Goal: Navigation & Orientation: Find specific page/section

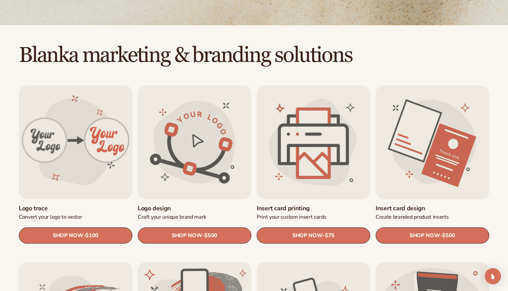
scroll to position [157, 0]
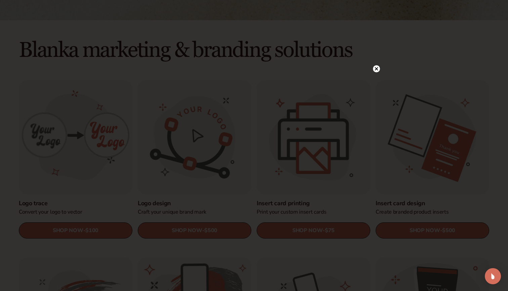
click at [378, 68] on circle at bounding box center [376, 68] width 7 height 7
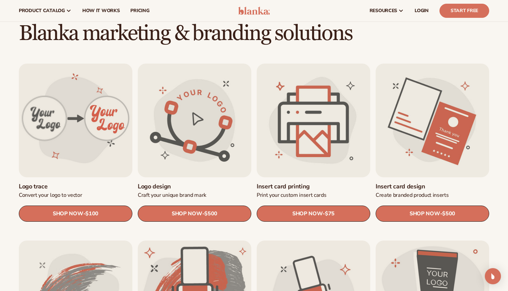
scroll to position [166, 0]
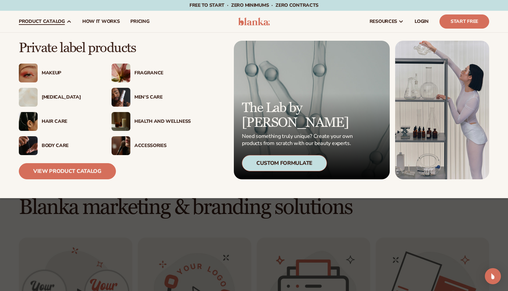
click at [156, 121] on div "Health And Wellness" at bounding box center [162, 122] width 56 height 6
click at [267, 165] on div "Custom Formulate" at bounding box center [284, 163] width 85 height 16
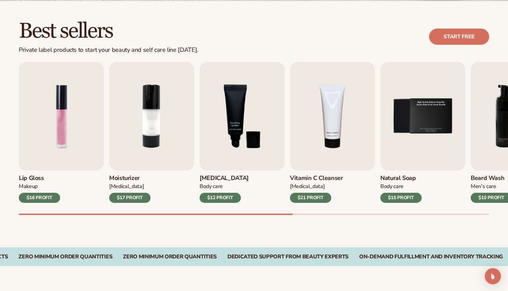
scroll to position [181, 0]
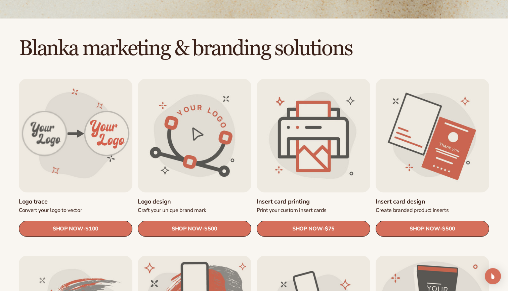
scroll to position [167, 0]
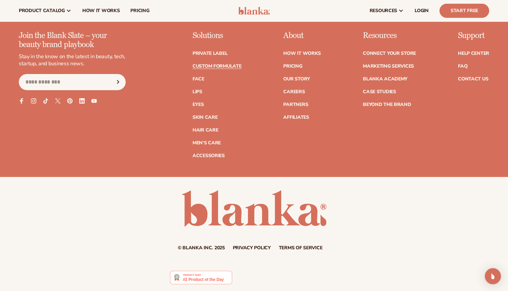
scroll to position [996, 0]
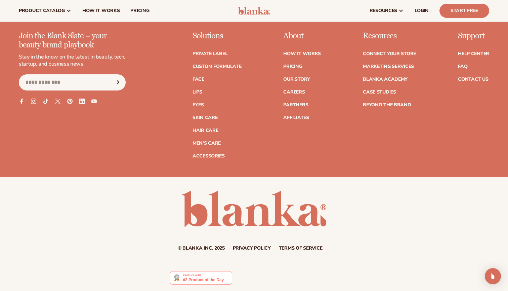
click at [467, 80] on link "Contact Us" at bounding box center [473, 79] width 30 height 5
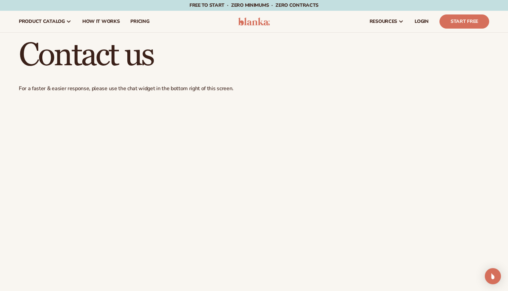
click at [265, 21] on img at bounding box center [254, 21] width 32 height 8
